Goal: Task Accomplishment & Management: Complete application form

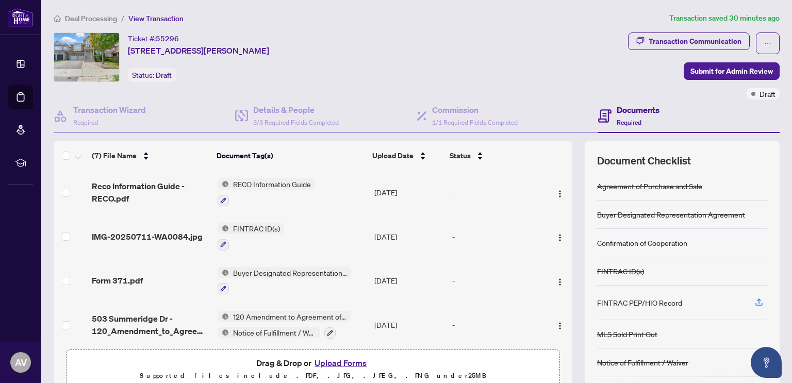
scroll to position [60, 0]
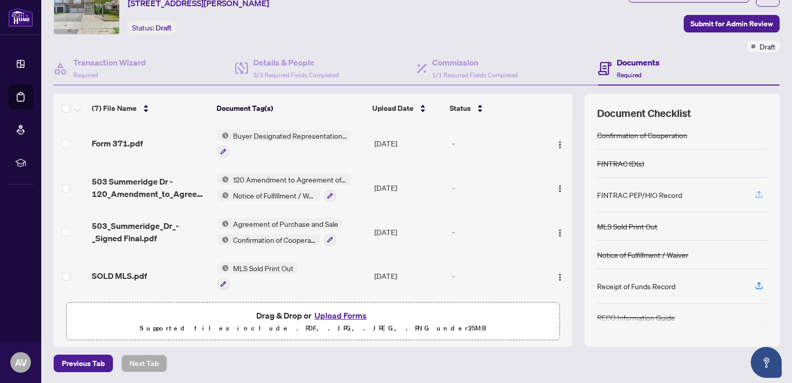
click at [754, 193] on icon "button" at bounding box center [758, 194] width 9 height 9
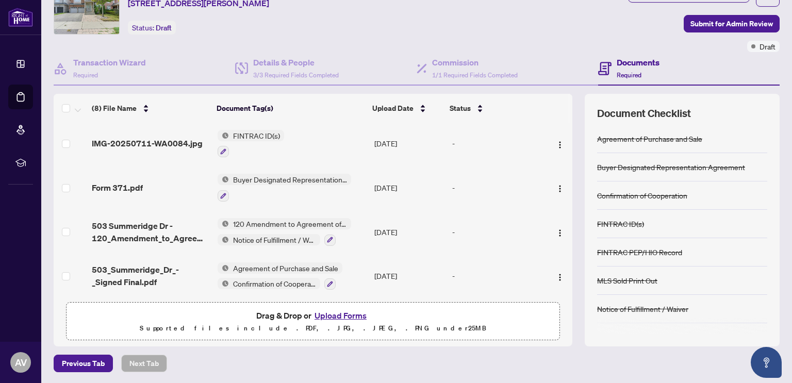
scroll to position [55, 0]
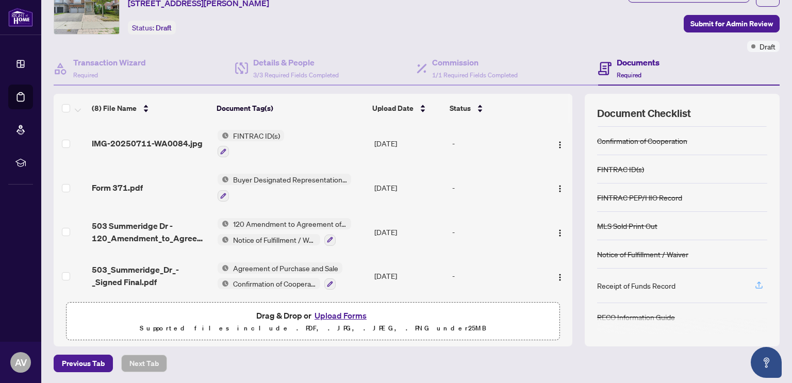
click at [754, 283] on icon "button" at bounding box center [758, 284] width 9 height 9
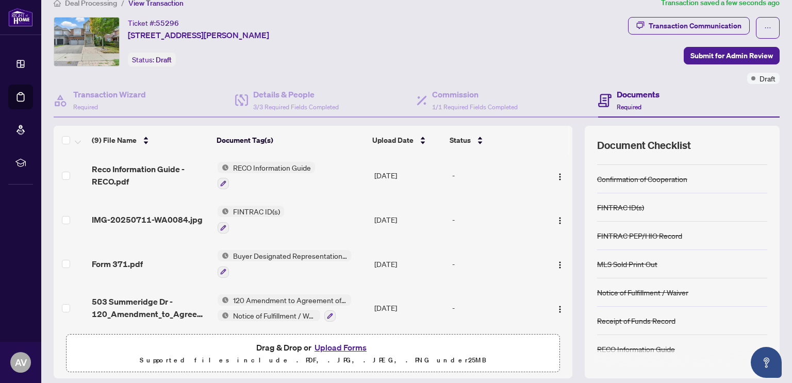
scroll to position [14, 0]
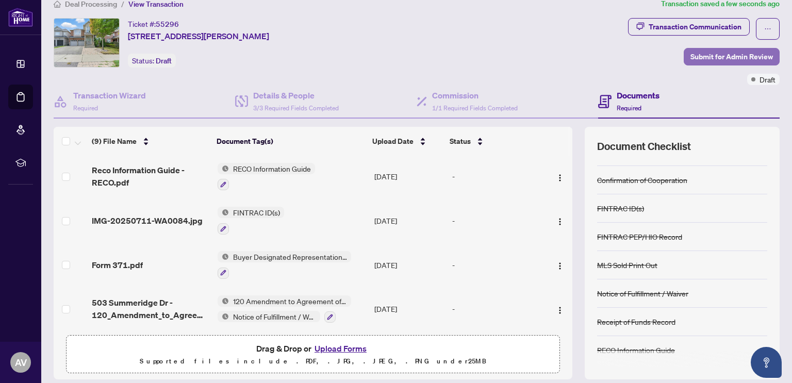
click at [725, 54] on span "Submit for Admin Review" at bounding box center [731, 56] width 82 height 16
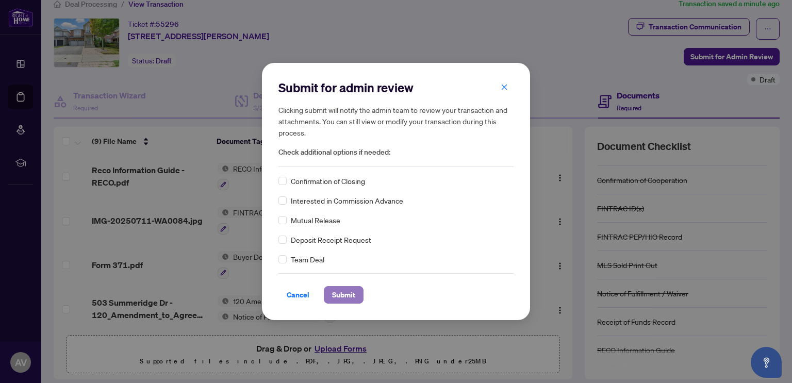
click at [337, 294] on span "Submit" at bounding box center [343, 295] width 23 height 16
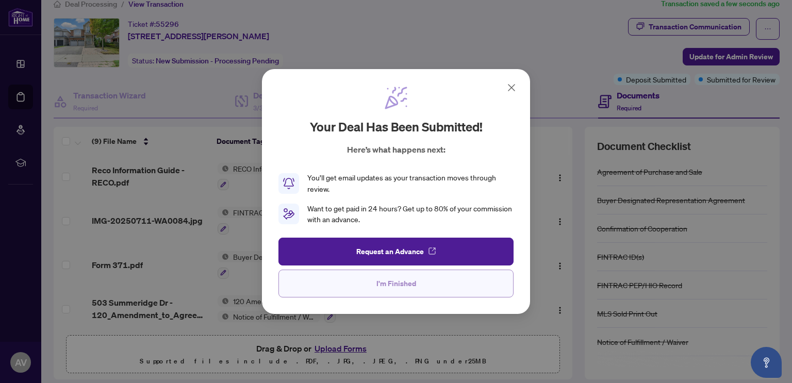
click at [399, 289] on span "I'm Finished" at bounding box center [396, 283] width 40 height 16
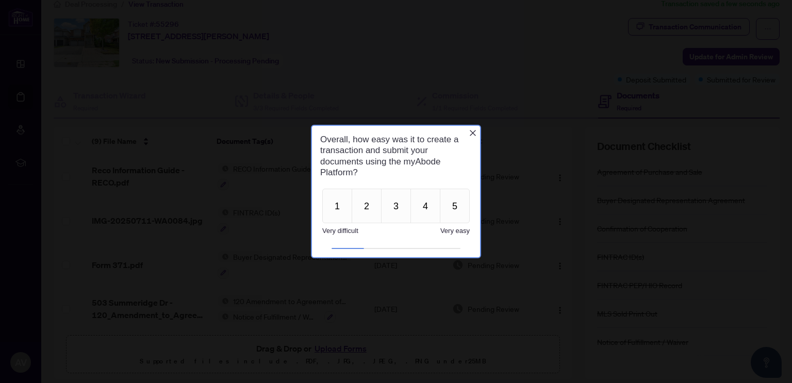
scroll to position [0, 0]
click at [424, 209] on button "4" at bounding box center [425, 206] width 30 height 35
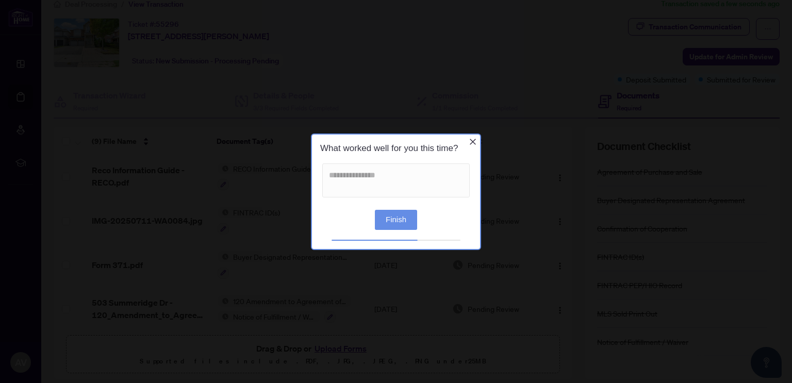
click at [400, 216] on button "Finish" at bounding box center [396, 219] width 42 height 20
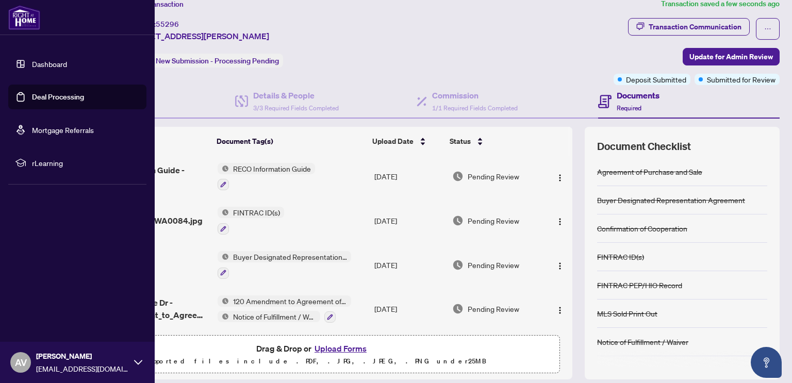
click at [32, 64] on link "Dashboard" at bounding box center [49, 63] width 35 height 9
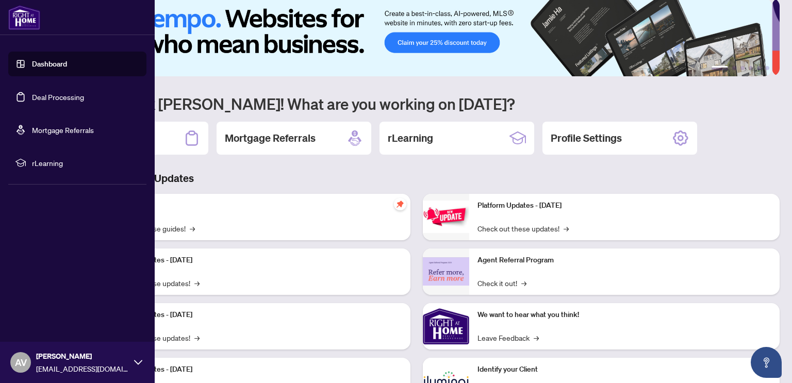
click at [32, 98] on link "Deal Processing" at bounding box center [58, 96] width 52 height 9
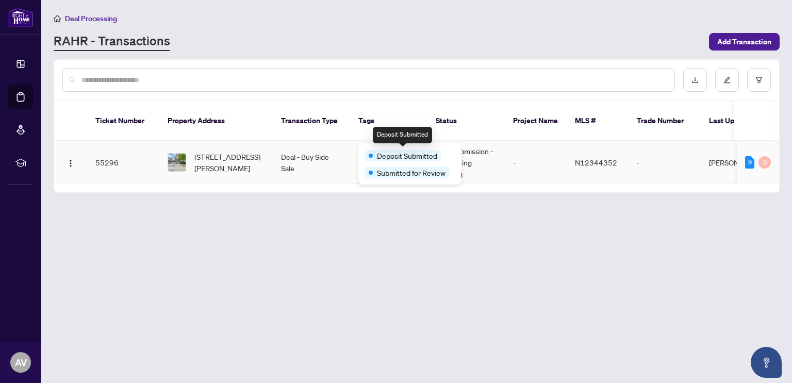
click at [387, 152] on span "Deposit Submitted" at bounding box center [407, 155] width 60 height 11
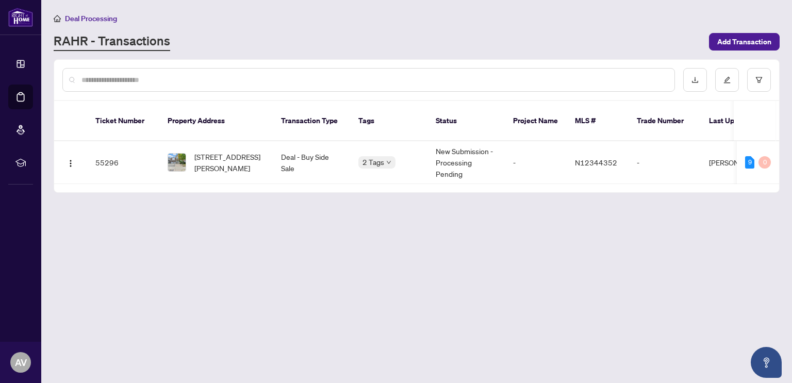
click at [770, 178] on div "Ticket Number Property Address Transaction Type Tags Status Project Name MLS # …" at bounding box center [416, 146] width 725 height 91
drag, startPoint x: 513, startPoint y: 185, endPoint x: 521, endPoint y: 184, distance: 7.4
click at [521, 184] on main "Deal Processing [PERSON_NAME] - Transactions Add Transaction Ticket Number Prop…" at bounding box center [416, 191] width 751 height 383
click at [72, 159] on img "button" at bounding box center [70, 163] width 8 height 8
click at [116, 264] on main "Deal Processing [PERSON_NAME] - Transactions Add Transaction Ticket Number Prop…" at bounding box center [416, 191] width 751 height 383
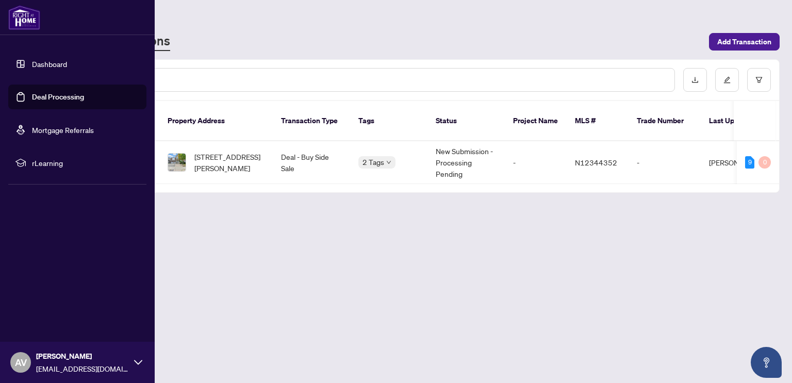
click at [49, 66] on link "Dashboard" at bounding box center [49, 63] width 35 height 9
